Goal: Information Seeking & Learning: Learn about a topic

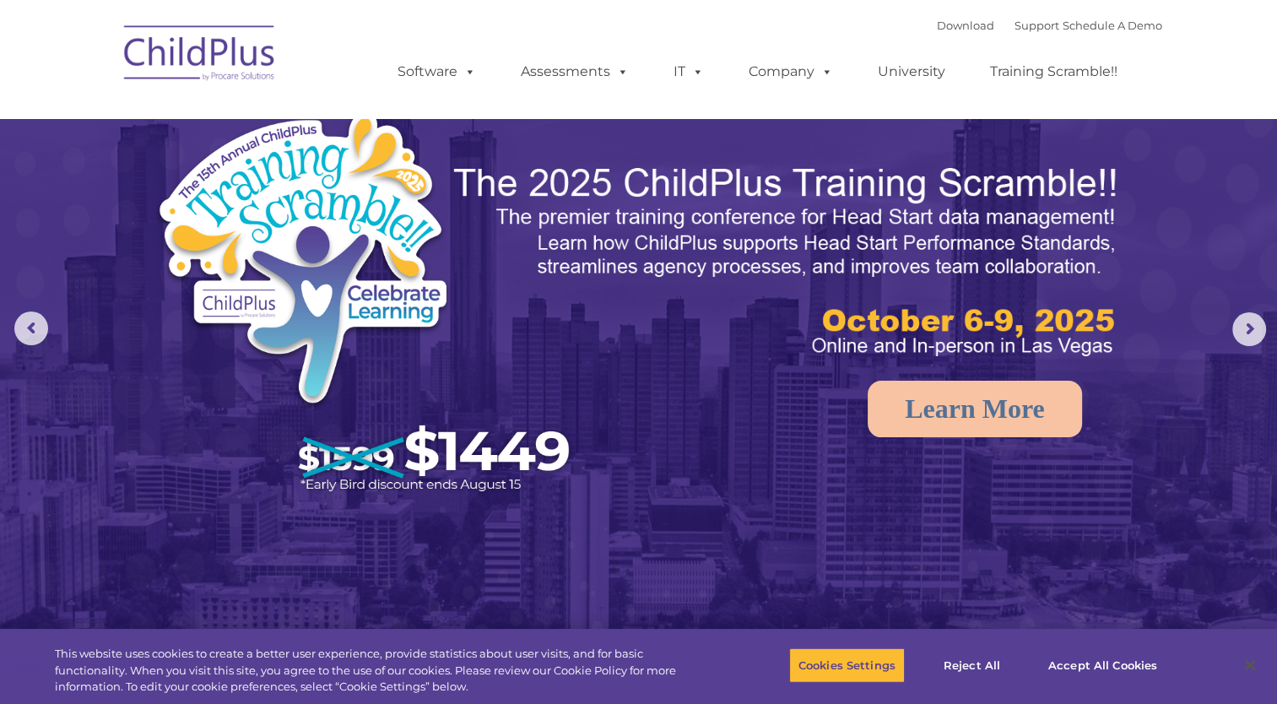
select select "MEDIUM"
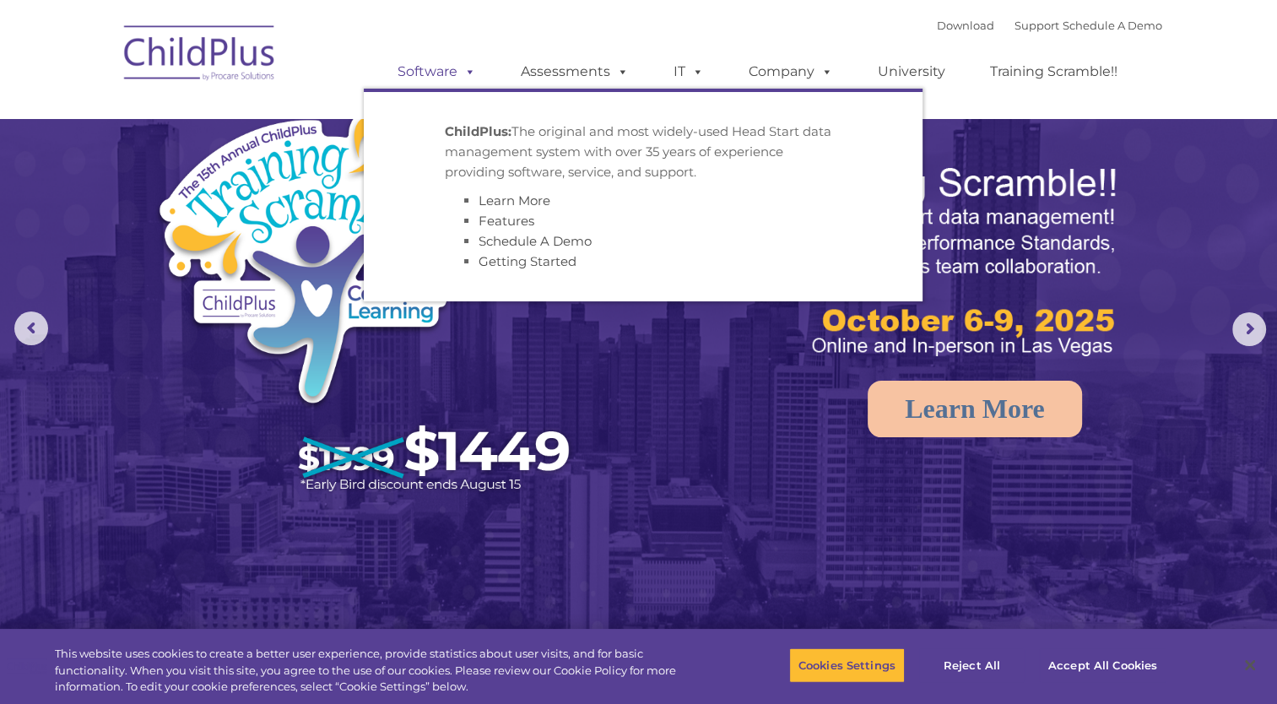
click at [423, 70] on link "Software" at bounding box center [437, 72] width 112 height 34
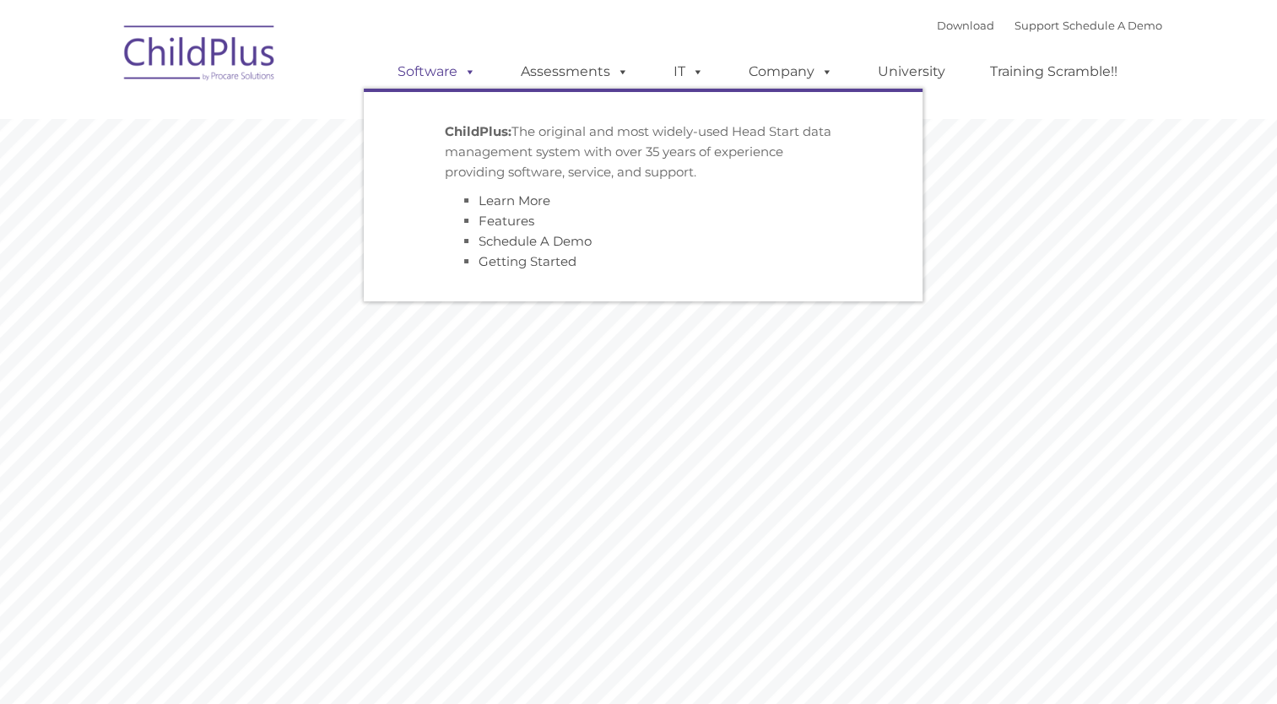
type input ""
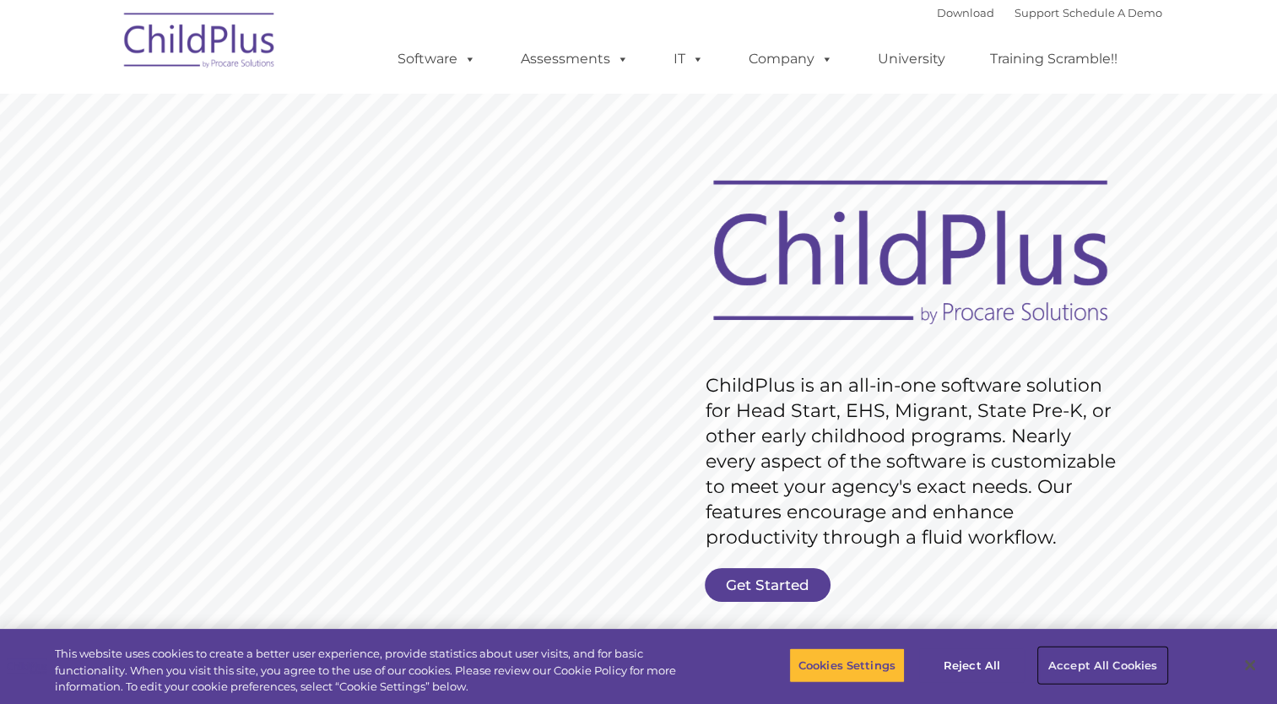
click at [1098, 667] on button "Accept All Cookies" at bounding box center [1102, 664] width 127 height 35
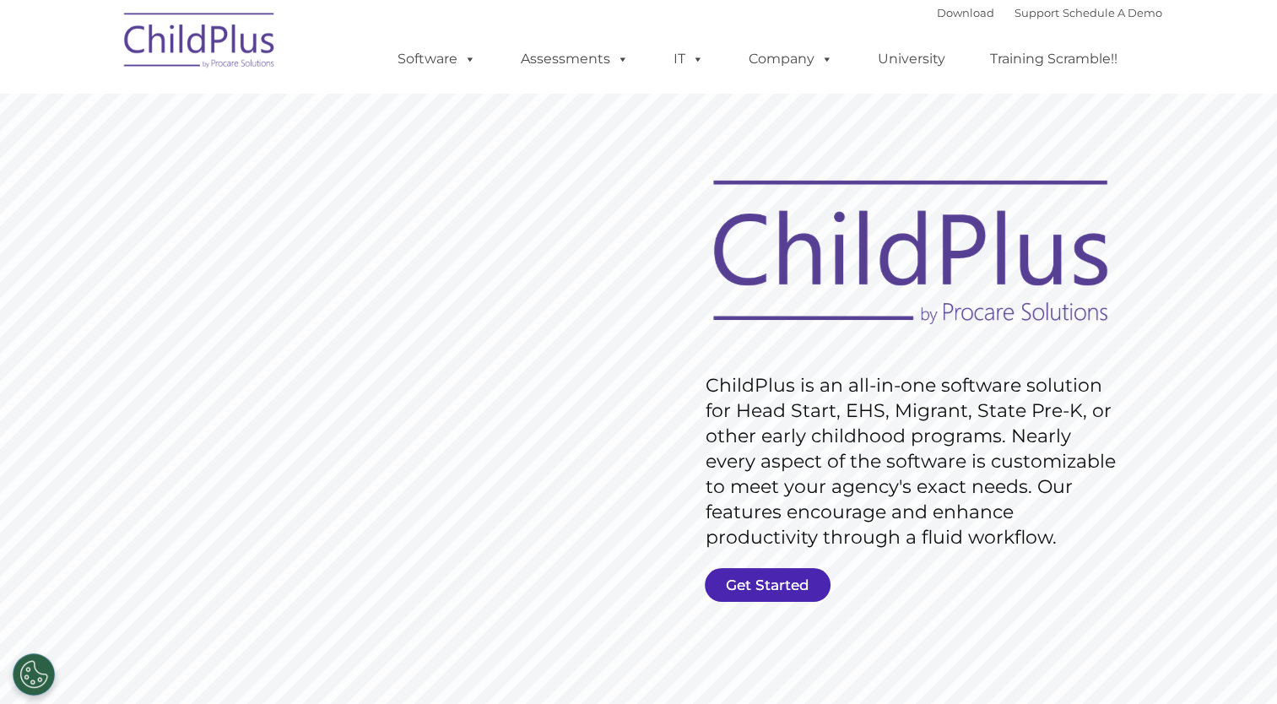
click at [741, 586] on link "Get Started" at bounding box center [767, 585] width 126 height 34
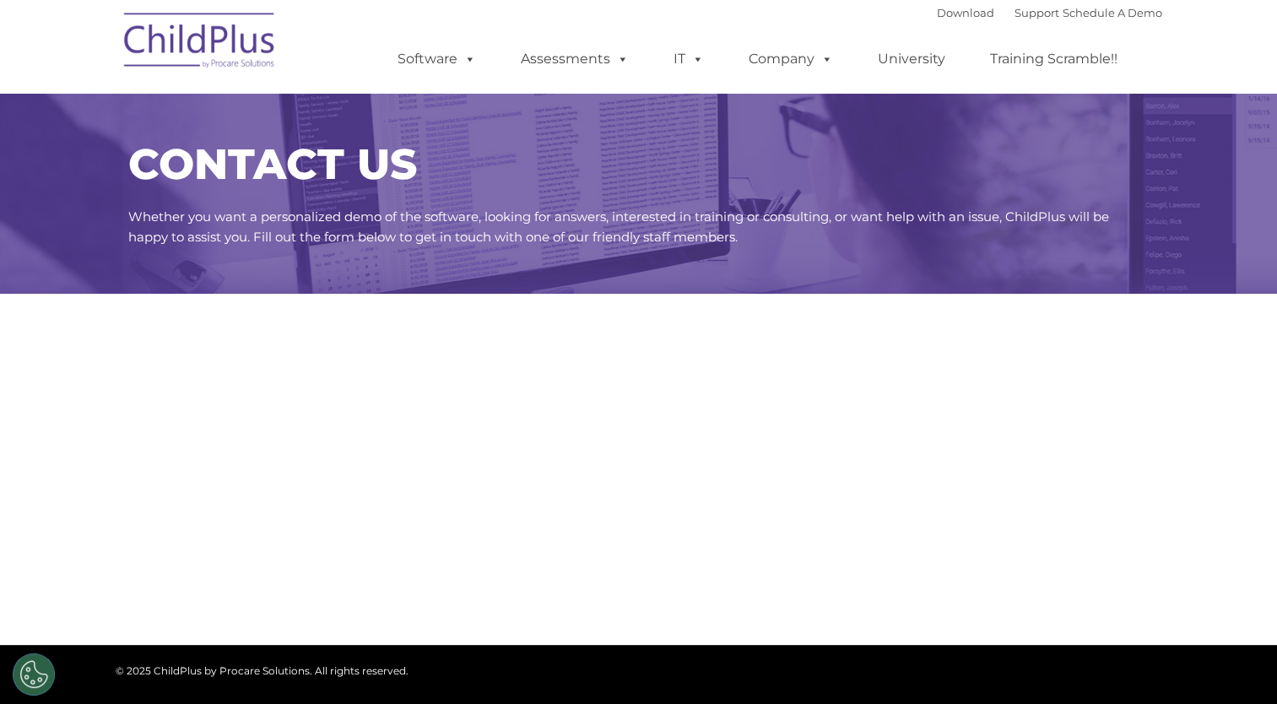
select select "MEDIUM"
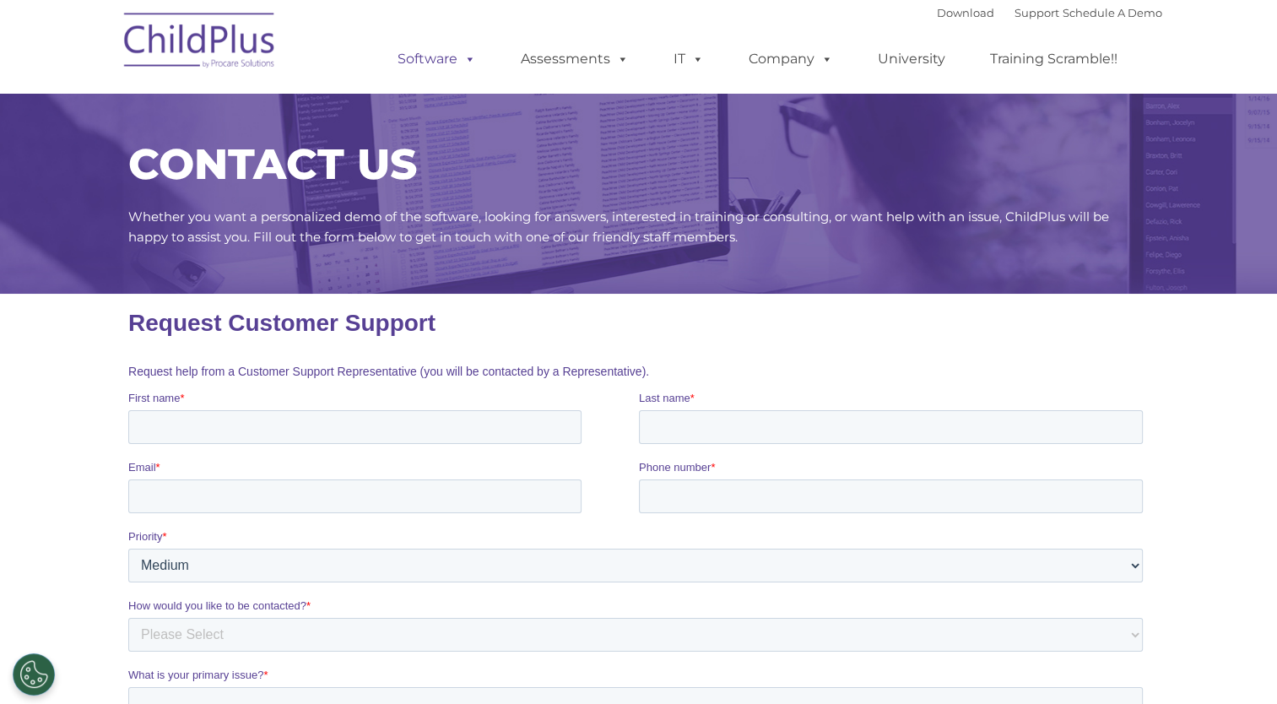
click at [451, 68] on link "Software" at bounding box center [437, 59] width 112 height 34
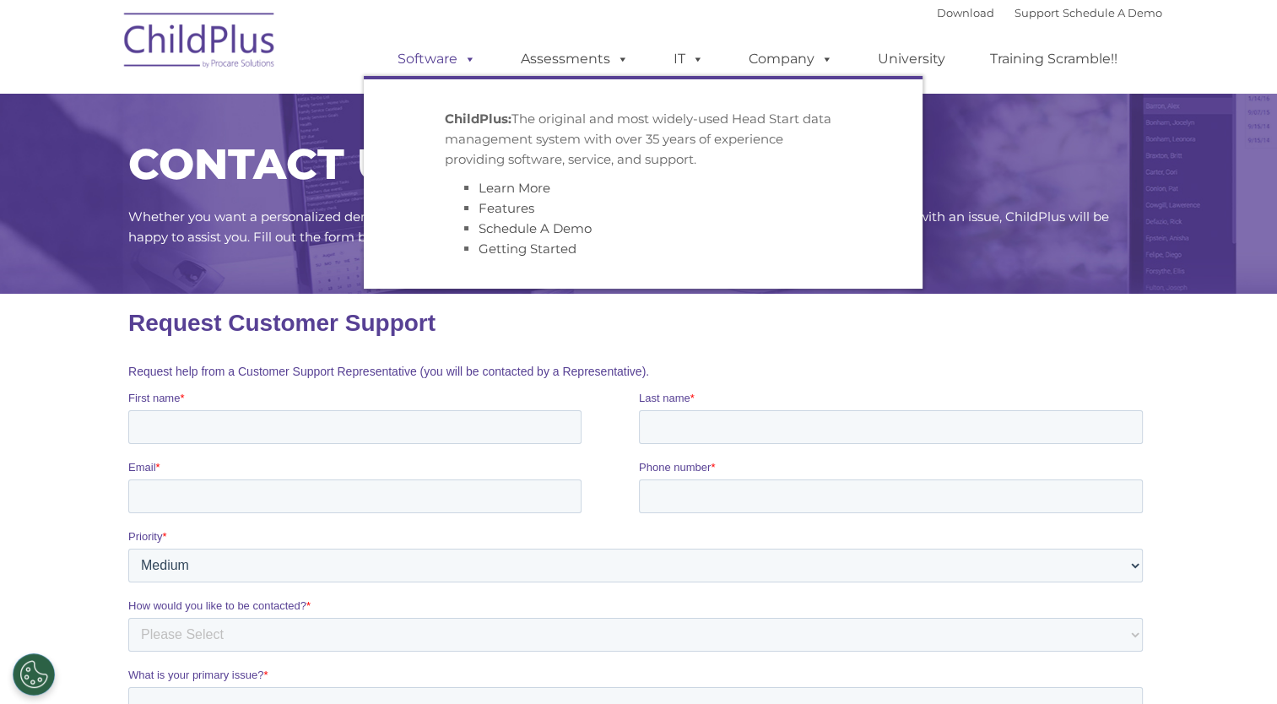
click at [451, 68] on link "Software" at bounding box center [437, 59] width 112 height 34
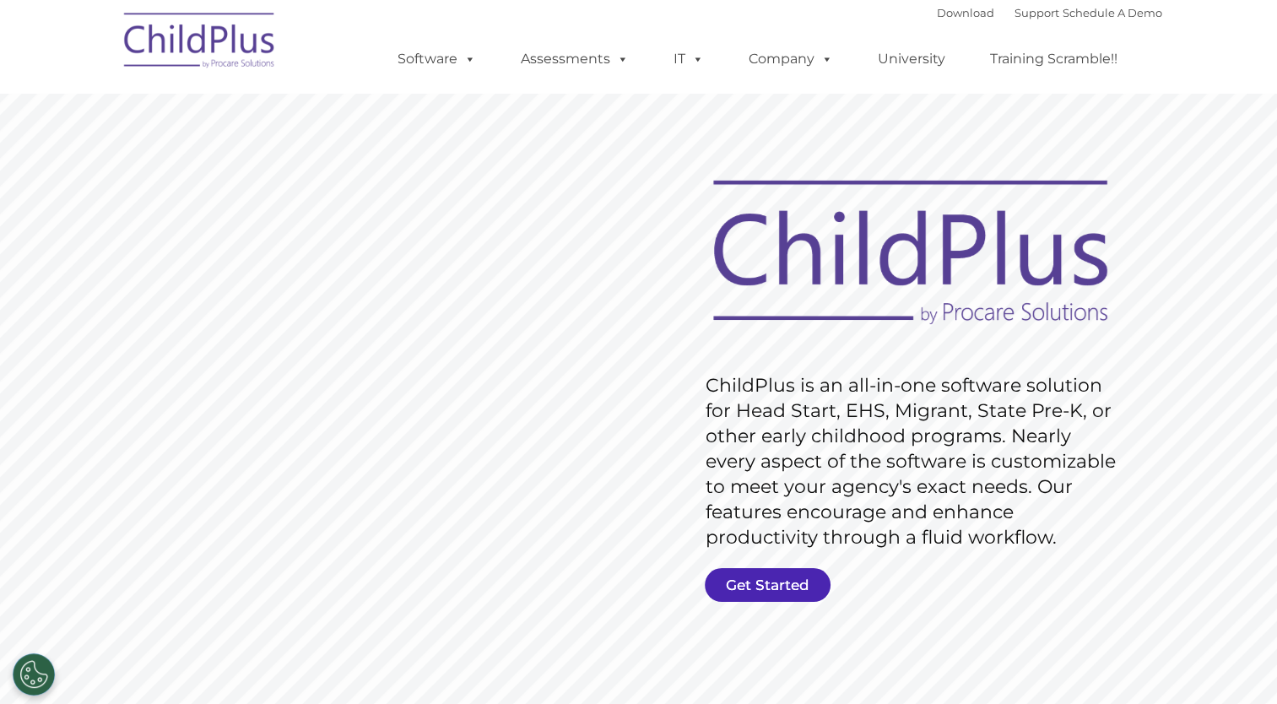
click at [763, 582] on link "Get Started" at bounding box center [767, 585] width 126 height 34
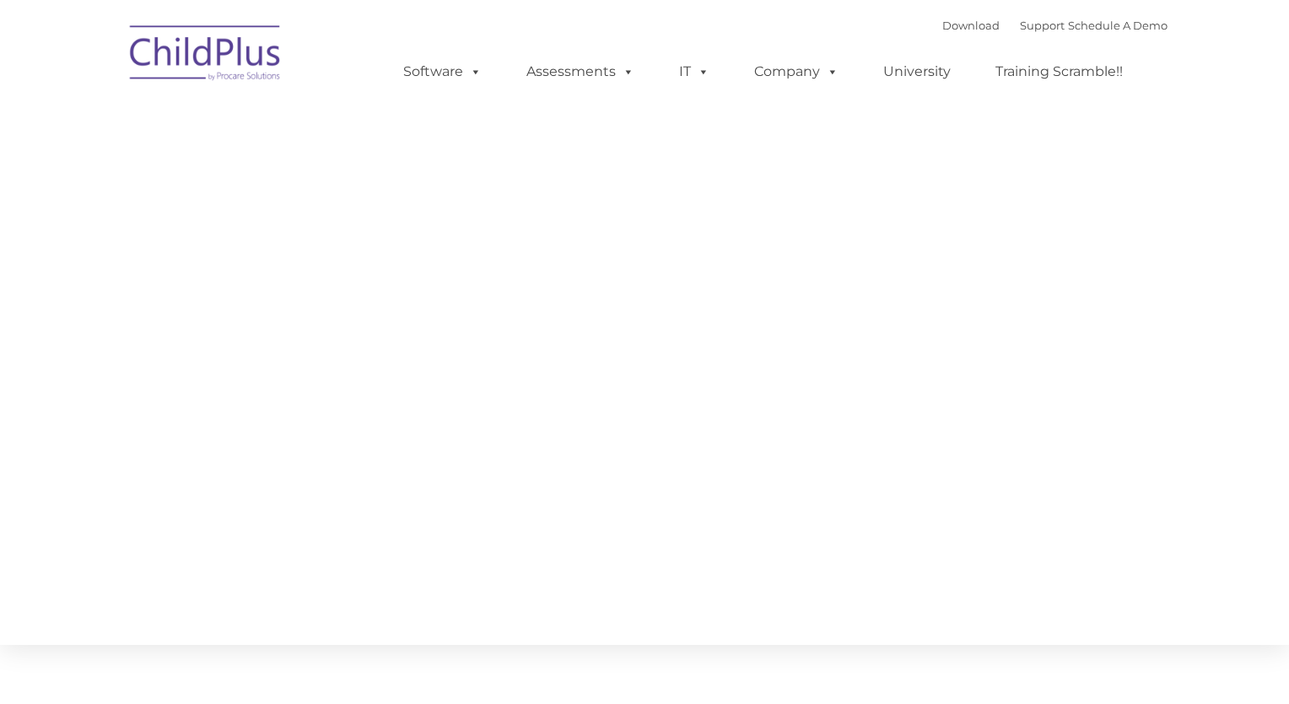
type input ""
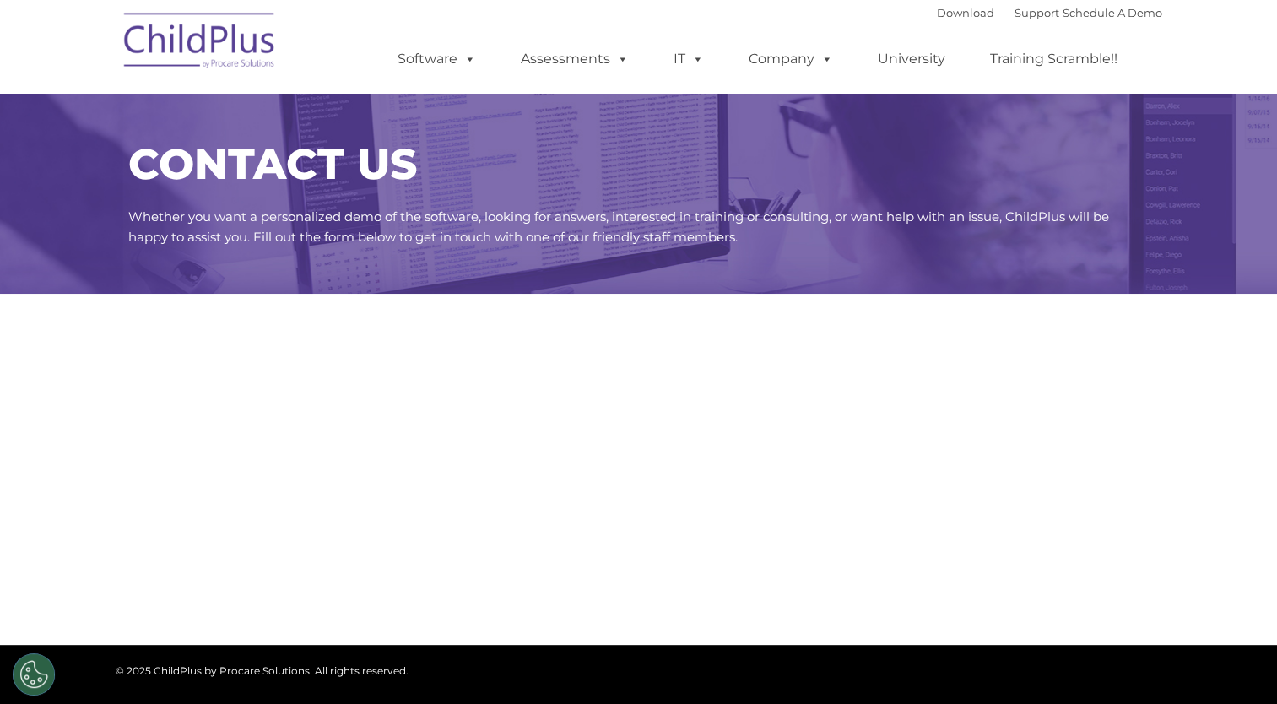
select select "MEDIUM"
